Goal: Communication & Community: Answer question/provide support

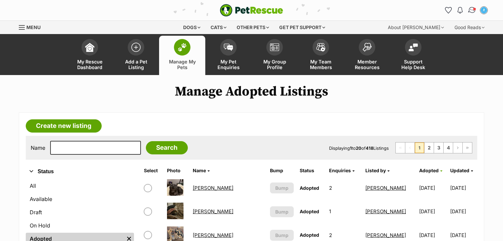
click at [470, 7] on img "Conversations" at bounding box center [472, 10] width 9 height 9
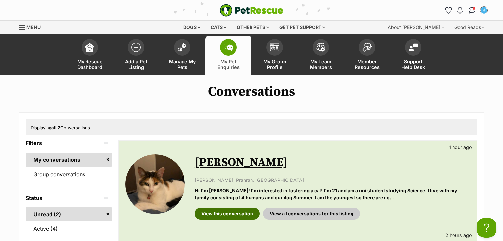
click at [230, 210] on link "View this conversation" at bounding box center [227, 213] width 65 height 12
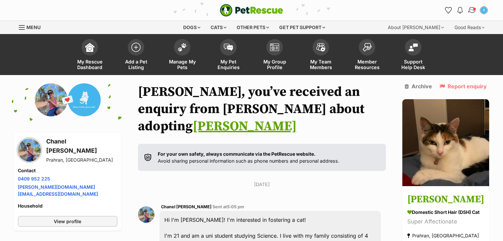
click at [475, 10] on span "Conversations" at bounding box center [474, 8] width 3 height 3
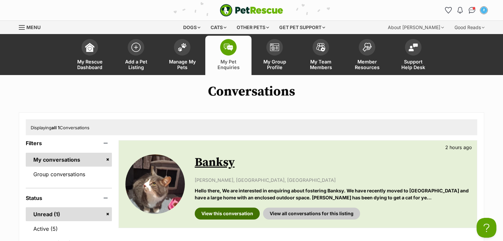
click at [228, 211] on link "View this conversation" at bounding box center [227, 213] width 65 height 12
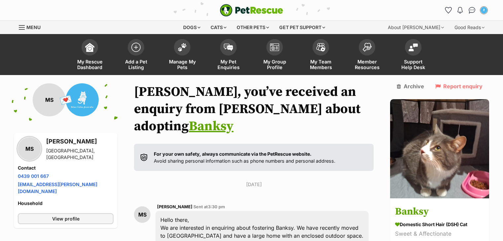
drag, startPoint x: 473, startPoint y: 10, endPoint x: 411, endPoint y: 11, distance: 62.1
click at [473, 10] on img "Conversations" at bounding box center [472, 10] width 7 height 7
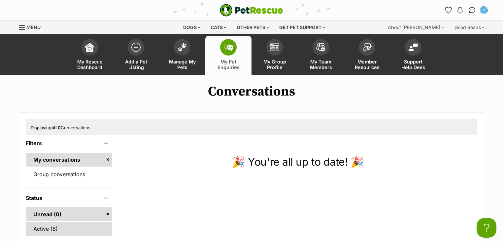
click at [78, 224] on link "Active (6)" at bounding box center [69, 229] width 86 height 14
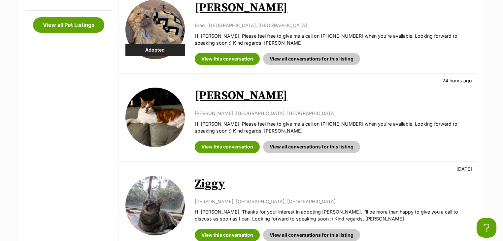
scroll to position [317, 0]
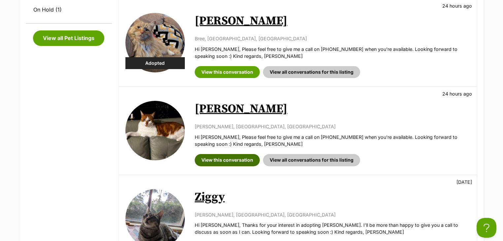
click at [243, 154] on link "View this conversation" at bounding box center [227, 160] width 65 height 12
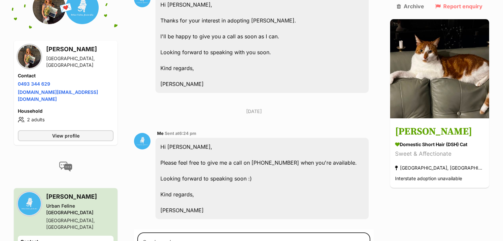
scroll to position [284, 0]
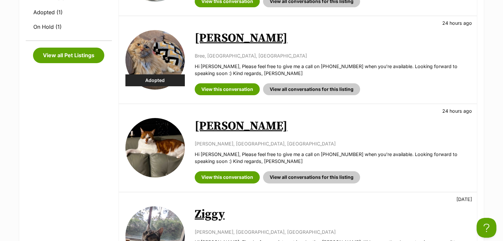
scroll to position [291, 0]
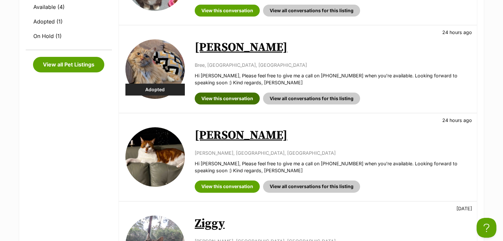
click at [221, 99] on link "View this conversation" at bounding box center [227, 98] width 65 height 12
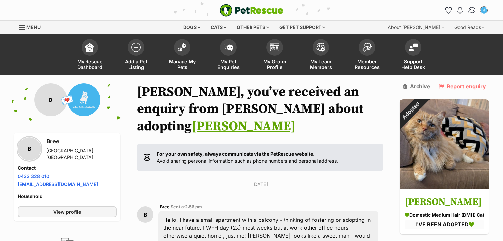
click at [469, 11] on img "Conversations" at bounding box center [472, 10] width 9 height 9
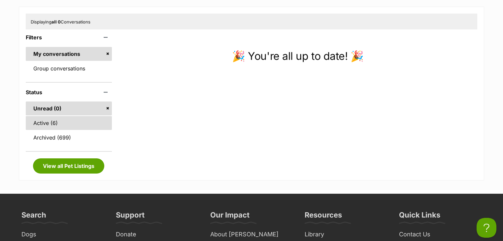
click at [69, 123] on link "Active (6)" at bounding box center [69, 123] width 86 height 14
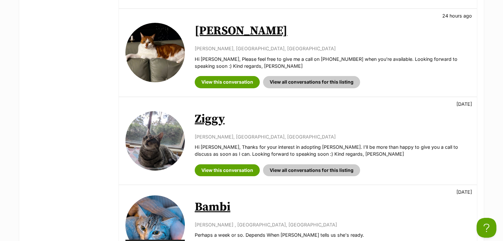
scroll to position [476, 0]
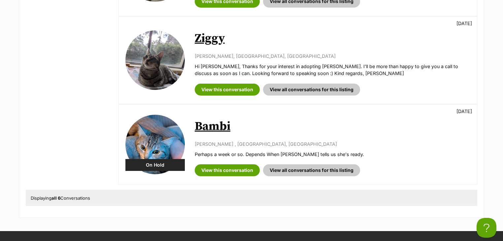
click at [209, 126] on link "Bambi" at bounding box center [213, 126] width 36 height 15
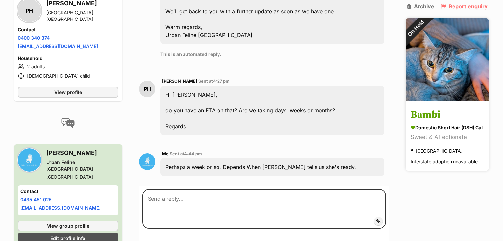
scroll to position [472, 0]
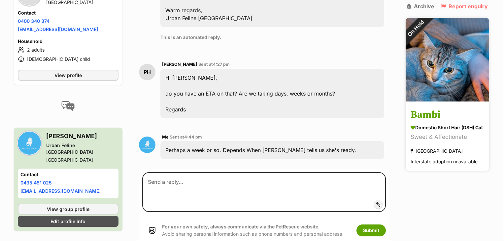
click at [429, 76] on img at bounding box center [448, 60] width 84 height 84
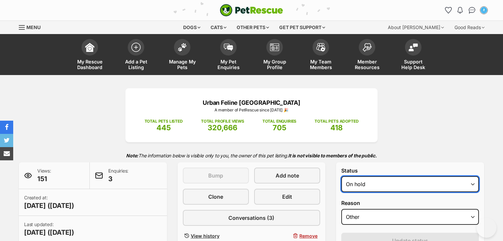
click at [379, 184] on select "Draft - not available as listing has enquires Available On hold Adopted" at bounding box center [410, 184] width 138 height 16
select select "active"
click at [341, 176] on select "Draft - not available as listing has enquires Available On hold Adopted" at bounding box center [410, 184] width 138 height 16
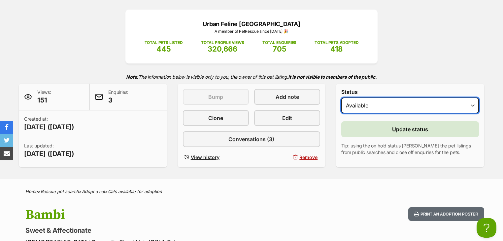
scroll to position [79, 0]
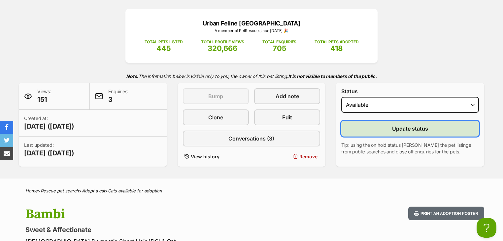
click at [393, 125] on span "Update status" at bounding box center [410, 129] width 36 height 8
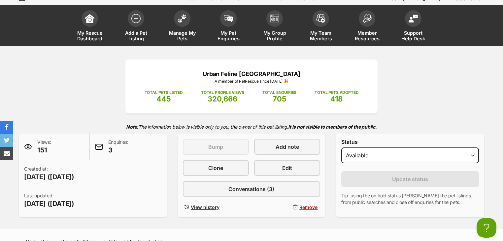
scroll to position [0, 0]
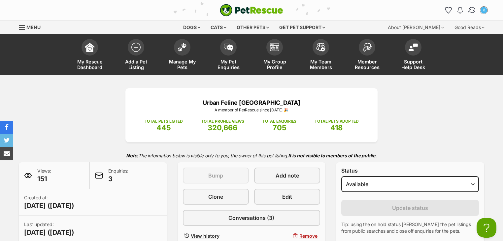
click at [470, 9] on img "Conversations" at bounding box center [472, 10] width 9 height 9
